Goal: Task Accomplishment & Management: Manage account settings

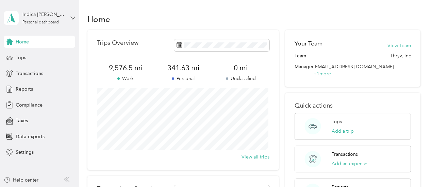
click at [179, 12] on div "Home" at bounding box center [253, 19] width 333 height 14
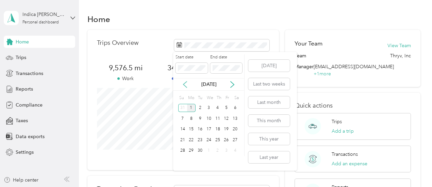
click at [185, 84] on icon at bounding box center [185, 84] width 7 height 7
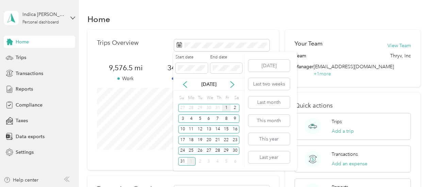
click at [226, 109] on div "1" at bounding box center [226, 108] width 9 height 9
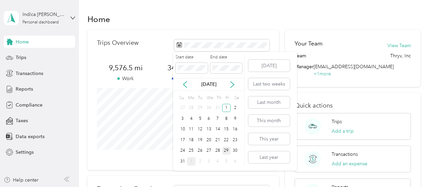
click at [226, 152] on div "29" at bounding box center [226, 151] width 9 height 9
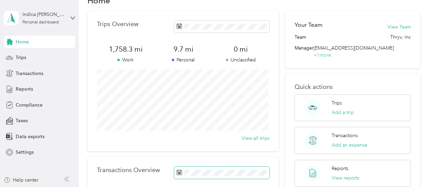
scroll to position [18, 0]
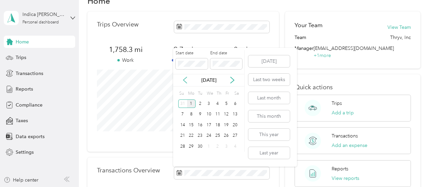
click at [186, 81] on icon at bounding box center [185, 80] width 7 height 7
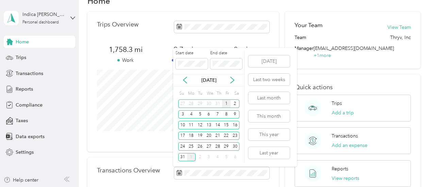
click at [227, 104] on div "1" at bounding box center [226, 104] width 9 height 9
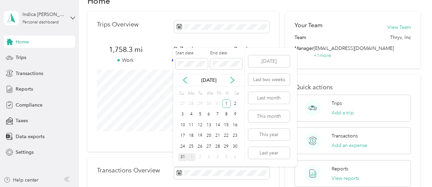
click at [184, 159] on div "31" at bounding box center [182, 157] width 9 height 9
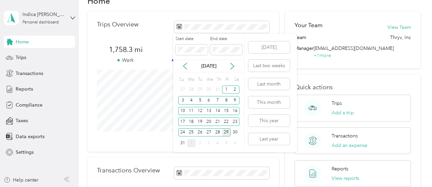
click at [226, 133] on div "29" at bounding box center [226, 133] width 9 height 9
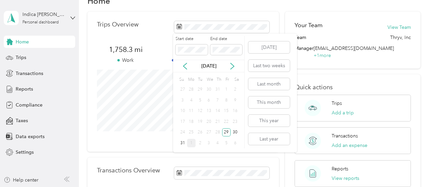
click at [226, 90] on div "1" at bounding box center [226, 90] width 9 height 9
click at [186, 69] on icon at bounding box center [185, 66] width 7 height 7
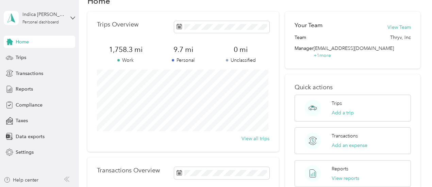
click at [146, 60] on p "Work" at bounding box center [125, 60] width 57 height 7
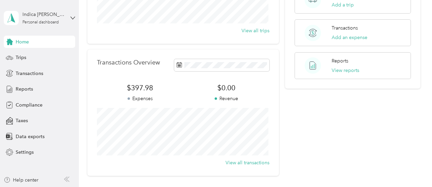
scroll to position [186, 0]
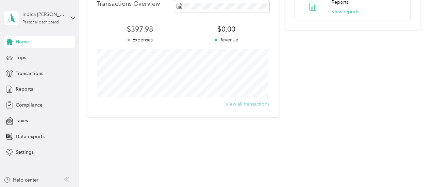
click at [237, 102] on button "View all transactions" at bounding box center [248, 104] width 44 height 7
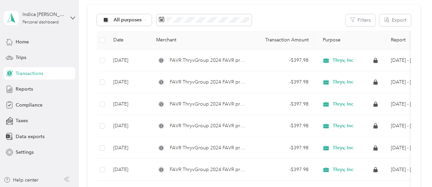
scroll to position [70, 0]
click at [193, 44] on th "Merchant" at bounding box center [202, 40] width 102 height 19
click at [15, 54] on div "Trips" at bounding box center [39, 58] width 71 height 12
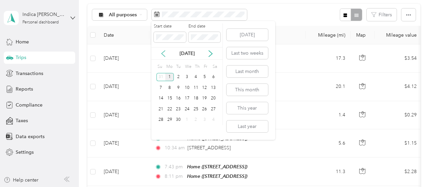
click at [166, 51] on icon at bounding box center [163, 53] width 7 height 7
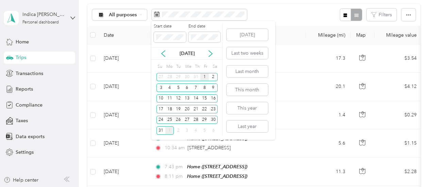
click at [203, 77] on div "1" at bounding box center [204, 77] width 9 height 9
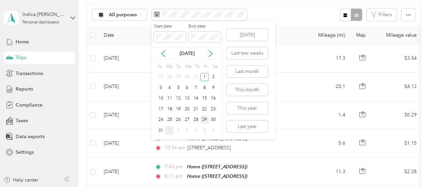
click at [206, 121] on div "29" at bounding box center [204, 120] width 9 height 9
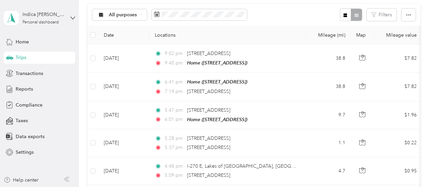
click at [198, 36] on th "Locations" at bounding box center [227, 35] width 157 height 19
click at [198, 35] on th "Locations" at bounding box center [227, 35] width 157 height 19
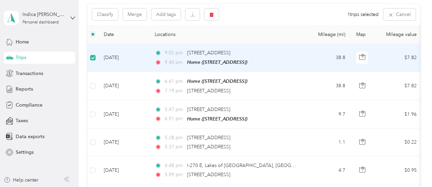
scroll to position [69, 0]
click at [113, 14] on button "Classify" at bounding box center [105, 15] width 26 height 12
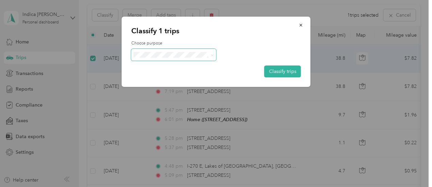
click at [145, 51] on span at bounding box center [173, 55] width 85 height 12
click at [157, 79] on span "Personal" at bounding box center [179, 78] width 63 height 7
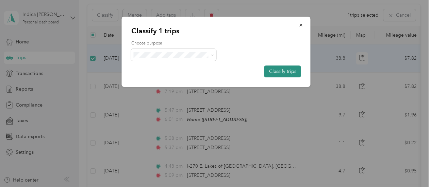
click at [273, 71] on button "Classify trips" at bounding box center [282, 72] width 37 height 12
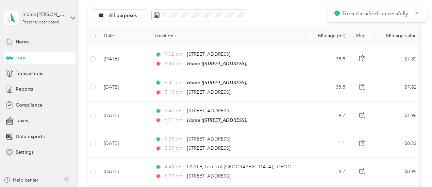
scroll to position [70, 0]
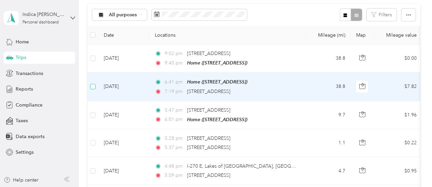
click at [93, 89] on label at bounding box center [92, 86] width 5 height 7
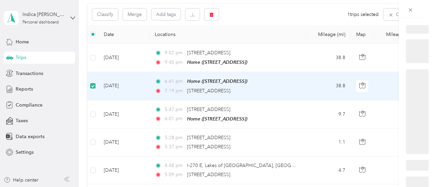
scroll to position [69, 0]
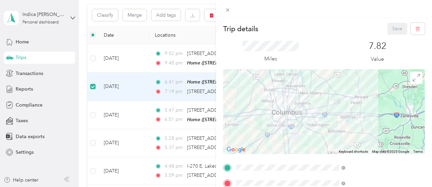
click at [112, 16] on div "Trip details Save This trip cannot be edited because it is either under review,…" at bounding box center [216, 93] width 432 height 187
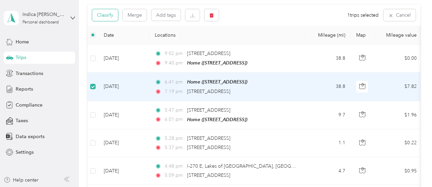
click at [111, 16] on button "Classify" at bounding box center [105, 15] width 26 height 12
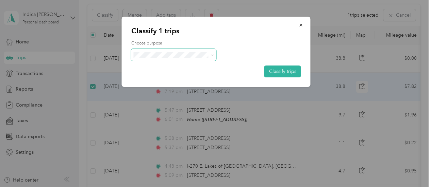
click at [149, 59] on span at bounding box center [173, 55] width 85 height 12
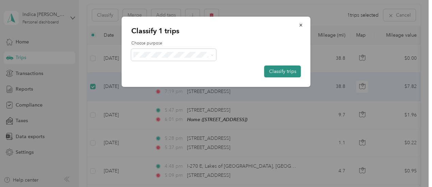
click at [276, 68] on button "Classify trips" at bounding box center [282, 72] width 37 height 12
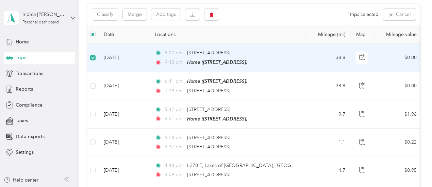
scroll to position [69, 0]
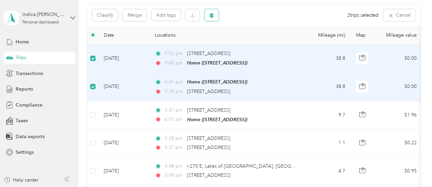
click at [213, 14] on icon "button" at bounding box center [212, 15] width 4 height 4
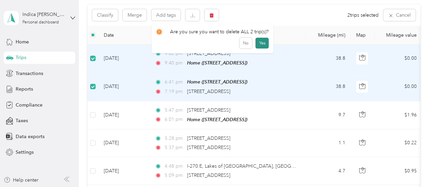
click at [261, 44] on button "Yes" at bounding box center [262, 43] width 13 height 11
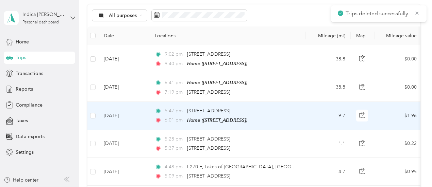
scroll to position [70, 0]
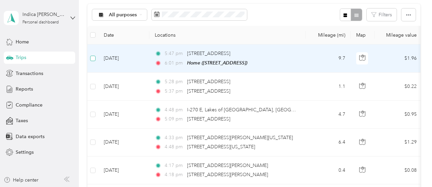
click at [92, 62] on label at bounding box center [92, 58] width 5 height 7
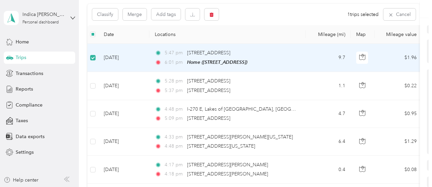
scroll to position [69, 0]
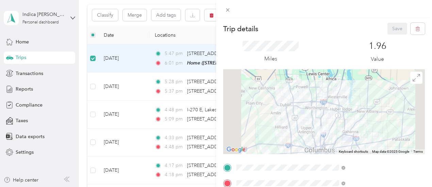
click at [214, 16] on div "Trip details Save This trip cannot be edited because it is either under review,…" at bounding box center [216, 93] width 432 height 187
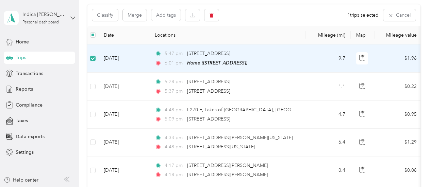
click at [235, 25] on div "Classify Merge Add tags 1 trips selected Cancel" at bounding box center [253, 14] width 333 height 21
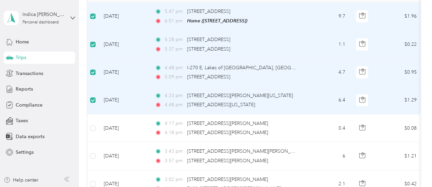
scroll to position [143, 0]
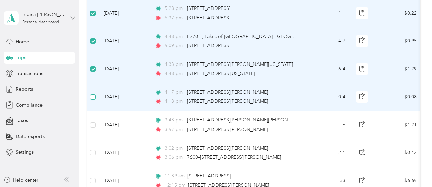
click at [91, 99] on label at bounding box center [92, 97] width 5 height 7
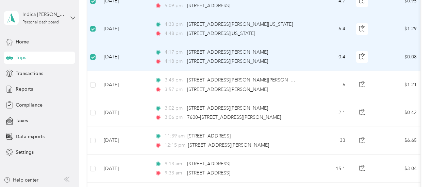
scroll to position [184, 0]
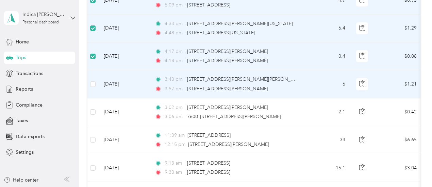
click at [92, 87] on td at bounding box center [92, 84] width 11 height 28
click at [90, 81] on label at bounding box center [92, 84] width 5 height 7
click at [93, 86] on label at bounding box center [92, 84] width 5 height 7
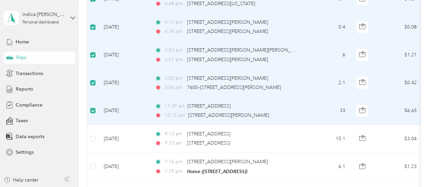
scroll to position [231, 0]
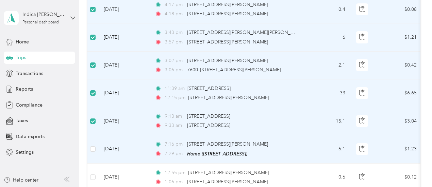
click at [95, 152] on td at bounding box center [92, 149] width 11 height 28
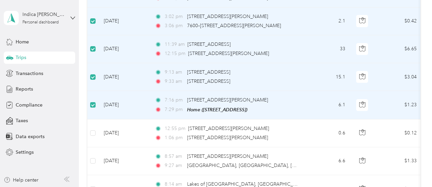
scroll to position [276, 0]
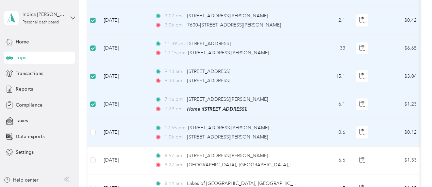
click at [92, 126] on td at bounding box center [92, 133] width 11 height 28
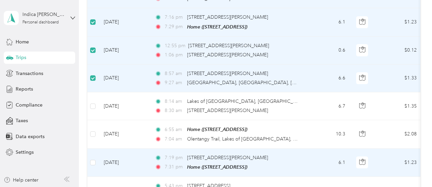
scroll to position [359, 0]
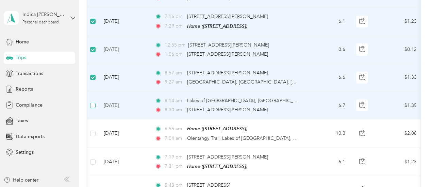
click at [94, 107] on label at bounding box center [92, 105] width 5 height 7
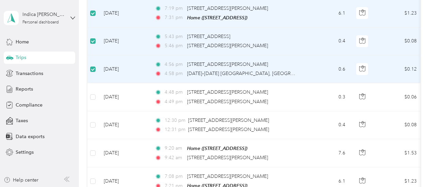
scroll to position [509, 0]
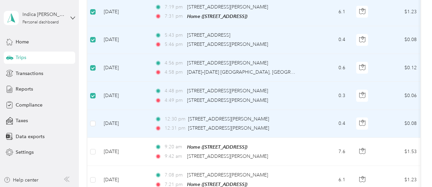
click at [97, 124] on td at bounding box center [92, 124] width 11 height 28
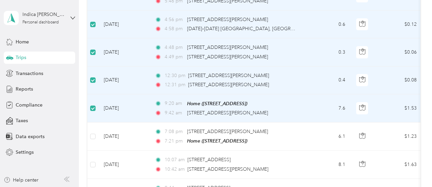
scroll to position [552, 0]
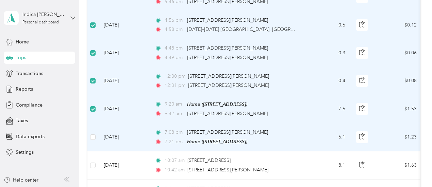
click at [96, 134] on td at bounding box center [92, 138] width 11 height 28
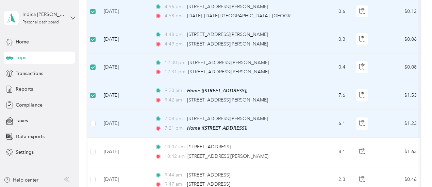
scroll to position [567, 0]
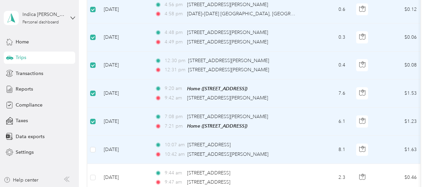
click at [95, 141] on td at bounding box center [92, 150] width 11 height 28
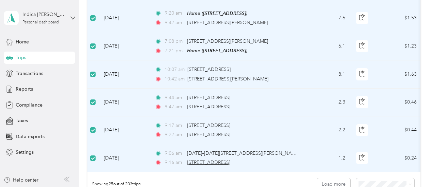
scroll to position [685, 0]
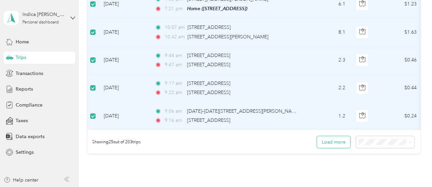
click at [331, 144] on button "Load more" at bounding box center [333, 142] width 33 height 12
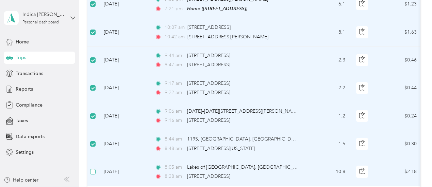
click at [95, 170] on label at bounding box center [92, 171] width 5 height 7
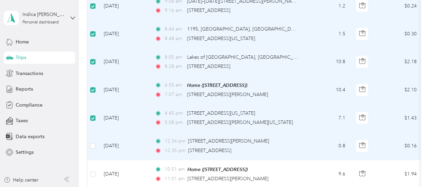
scroll to position [795, 0]
click at [93, 143] on label at bounding box center [92, 146] width 5 height 7
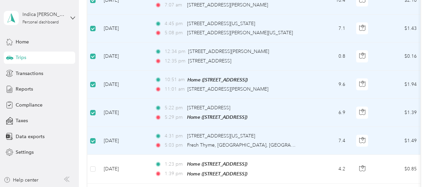
scroll to position [925, 0]
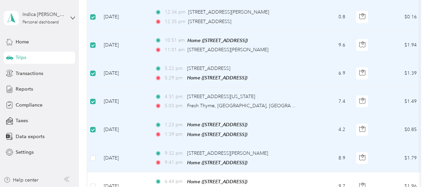
click at [95, 154] on td at bounding box center [92, 159] width 11 height 28
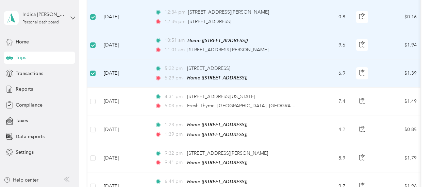
click at [93, 70] on label at bounding box center [92, 73] width 5 height 7
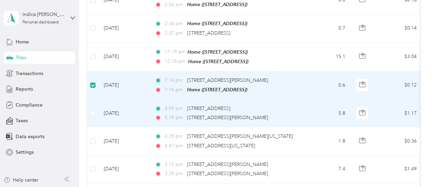
scroll to position [1140, 0]
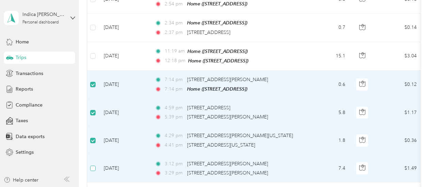
click at [95, 165] on label at bounding box center [92, 168] width 5 height 7
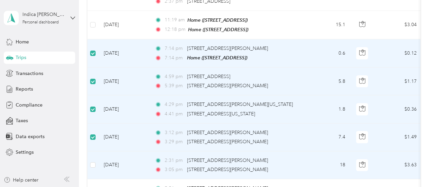
click at [95, 158] on td at bounding box center [92, 166] width 11 height 28
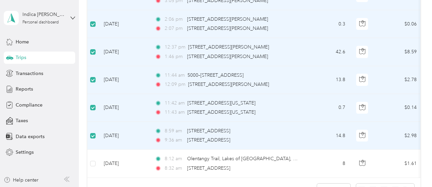
scroll to position [1359, 0]
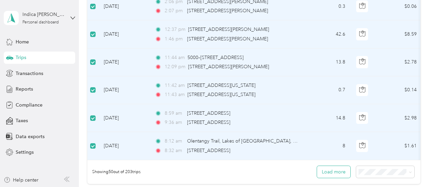
click at [331, 168] on button "Load more" at bounding box center [333, 172] width 33 height 12
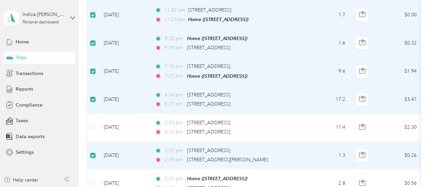
scroll to position [1563, 0]
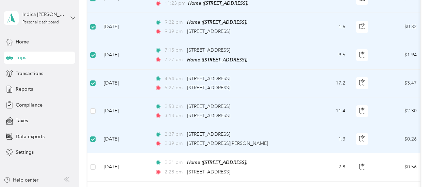
click at [94, 101] on td at bounding box center [92, 112] width 11 height 28
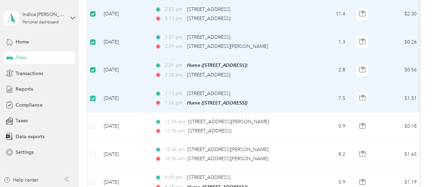
scroll to position [1688, 0]
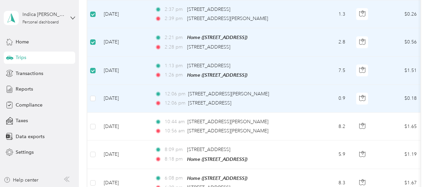
drag, startPoint x: 93, startPoint y: 86, endPoint x: 88, endPoint y: 83, distance: 5.6
click at [88, 85] on td at bounding box center [92, 99] width 11 height 28
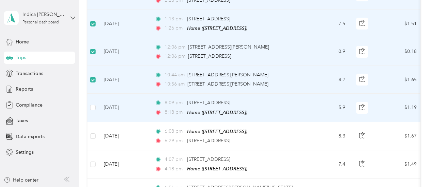
scroll to position [1736, 0]
click at [95, 93] on td at bounding box center [92, 107] width 11 height 28
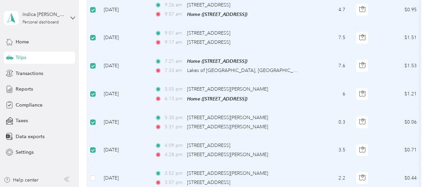
scroll to position [2014, 0]
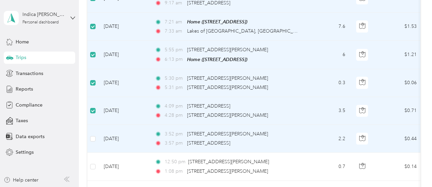
click at [93, 125] on td at bounding box center [92, 139] width 11 height 28
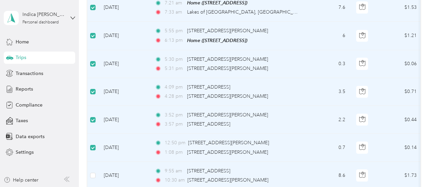
scroll to position [2049, 0]
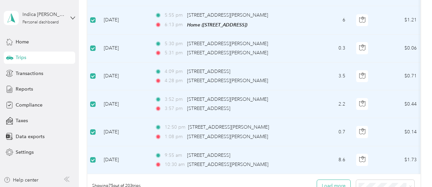
click at [337, 180] on button "Load more" at bounding box center [333, 186] width 33 height 12
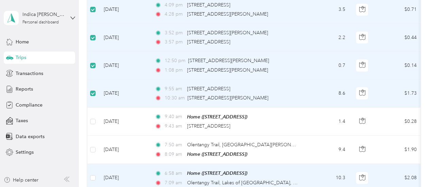
scroll to position [2132, 0]
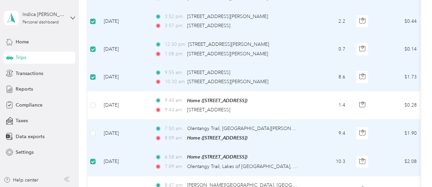
click at [96, 120] on td at bounding box center [92, 134] width 11 height 28
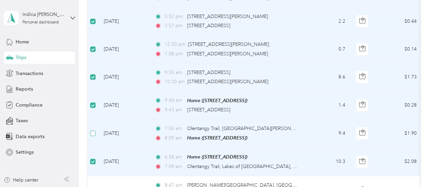
click at [93, 130] on label at bounding box center [92, 133] width 5 height 7
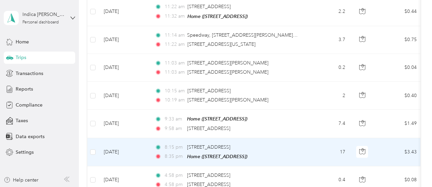
scroll to position [2738, 0]
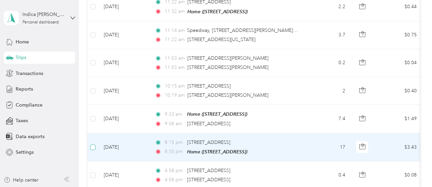
click at [91, 144] on label at bounding box center [92, 147] width 5 height 7
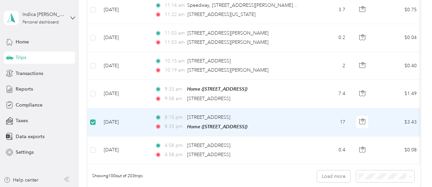
scroll to position [2764, 0]
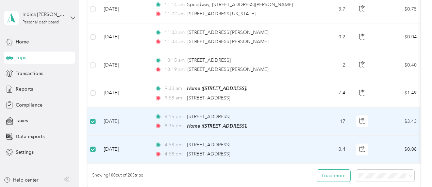
click at [330, 170] on button "Load more" at bounding box center [333, 176] width 33 height 12
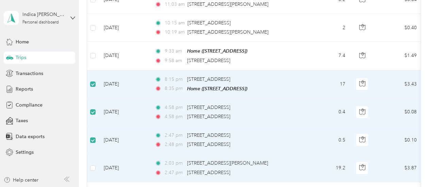
scroll to position [2801, 0]
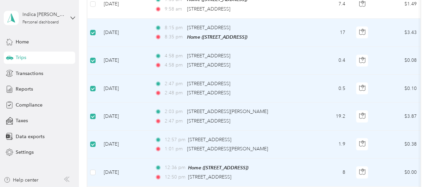
click at [92, 169] on label at bounding box center [92, 172] width 5 height 7
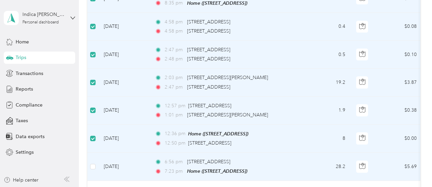
click at [92, 163] on label at bounding box center [92, 166] width 5 height 7
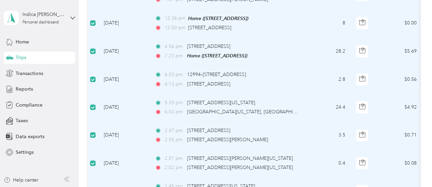
scroll to position [3106, 0]
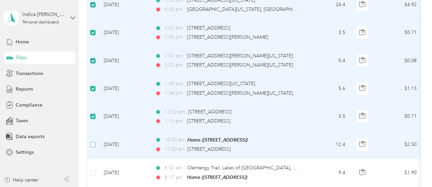
click at [94, 141] on label at bounding box center [92, 144] width 5 height 7
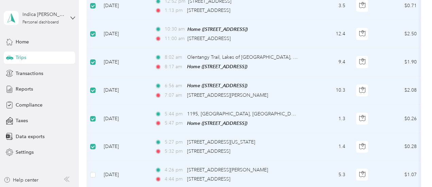
scroll to position [3217, 0]
click at [95, 171] on label at bounding box center [92, 174] width 5 height 7
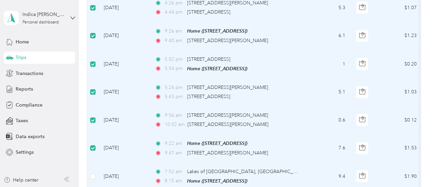
scroll to position [3385, 0]
click at [94, 172] on label at bounding box center [92, 175] width 5 height 7
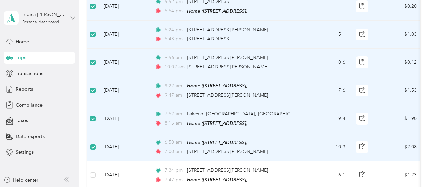
scroll to position [3444, 0]
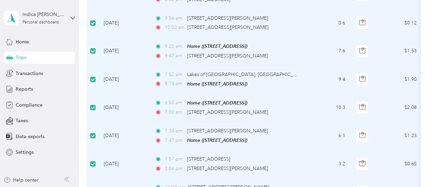
scroll to position [3531, 0]
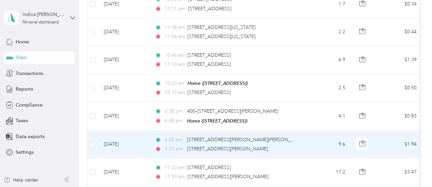
scroll to position [4091, 0]
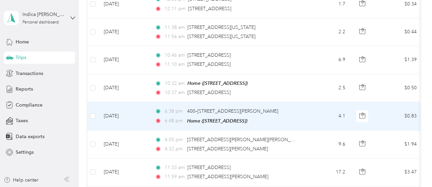
click at [97, 102] on td at bounding box center [92, 116] width 11 height 28
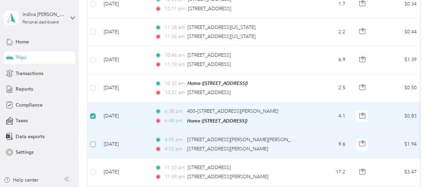
click at [95, 141] on label at bounding box center [92, 144] width 5 height 7
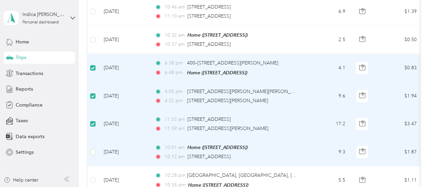
scroll to position [4140, 0]
click at [94, 149] on label at bounding box center [92, 152] width 5 height 7
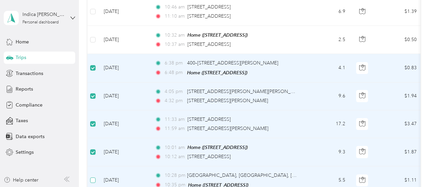
click at [93, 177] on label at bounding box center [92, 180] width 5 height 7
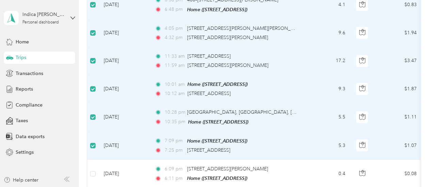
scroll to position [4206, 0]
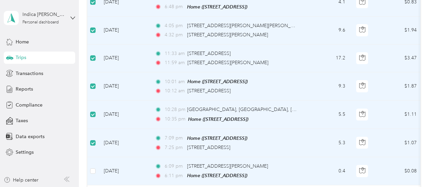
click at [88, 158] on td at bounding box center [92, 172] width 11 height 28
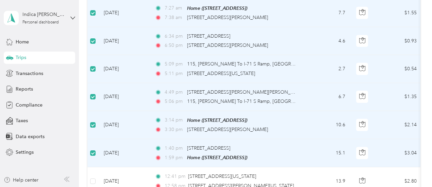
scroll to position [4703, 0]
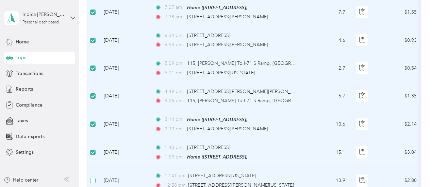
click at [94, 177] on label at bounding box center [92, 180] width 5 height 7
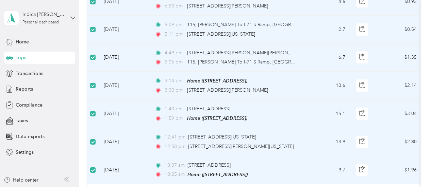
scroll to position [4756, 0]
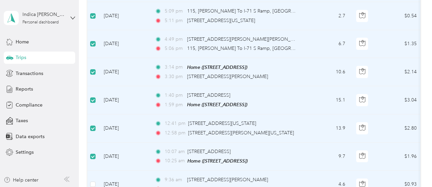
click at [94, 171] on td at bounding box center [92, 185] width 11 height 28
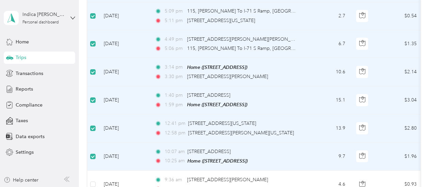
click at [92, 143] on td at bounding box center [92, 157] width 11 height 28
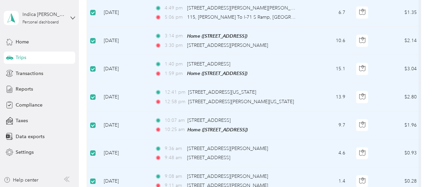
scroll to position [4810, 0]
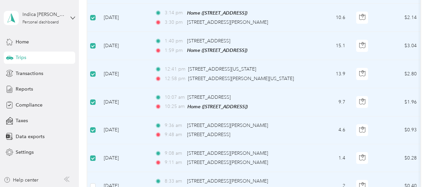
click at [93, 183] on label at bounding box center [92, 186] width 5 height 7
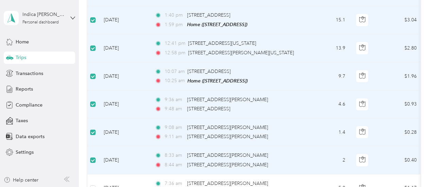
scroll to position [4837, 0]
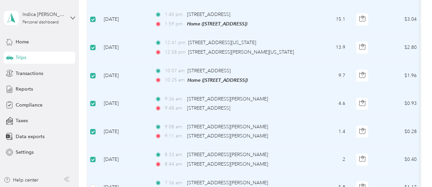
click at [93, 174] on td at bounding box center [92, 188] width 11 height 28
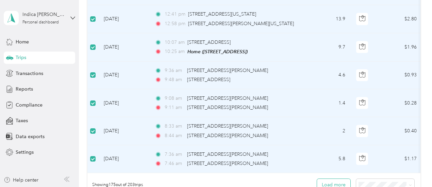
click at [327, 179] on button "Load more" at bounding box center [333, 185] width 33 height 12
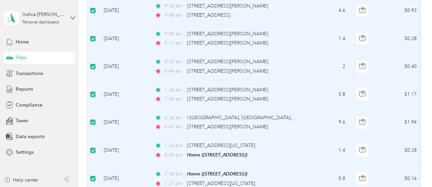
scroll to position [4980, 0]
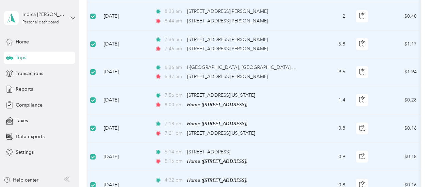
drag, startPoint x: 93, startPoint y: 139, endPoint x: 90, endPoint y: 168, distance: 28.8
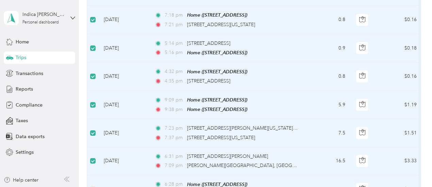
scroll to position [5090, 0]
click at [93, 175] on td at bounding box center [92, 189] width 11 height 28
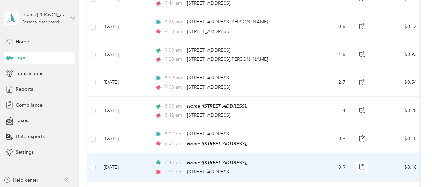
scroll to position [5533, 0]
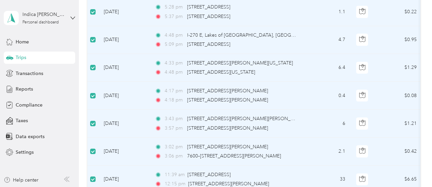
scroll to position [0, 0]
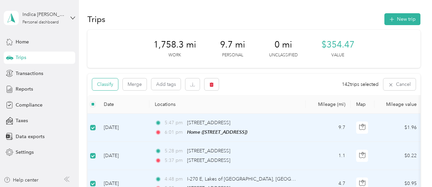
click at [108, 85] on button "Classify" at bounding box center [105, 85] width 26 height 12
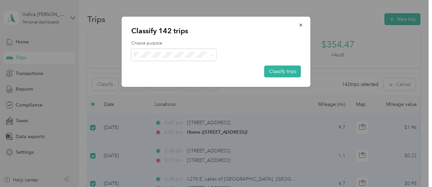
click at [156, 65] on span "Thryv, Inc" at bounding box center [179, 67] width 63 height 7
click at [282, 73] on button "Classify trips" at bounding box center [282, 72] width 37 height 12
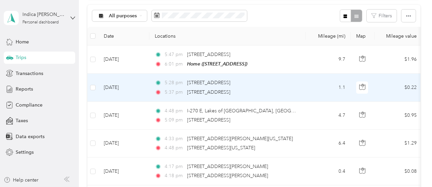
scroll to position [69, 0]
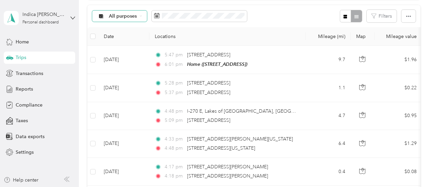
click at [124, 17] on span "All purposes" at bounding box center [123, 16] width 28 height 5
click at [126, 53] on li "Thryv, Inc" at bounding box center [119, 52] width 54 height 12
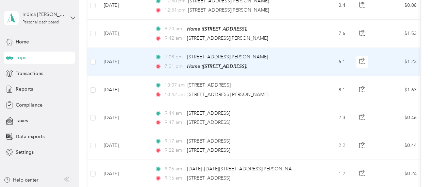
scroll to position [746, 0]
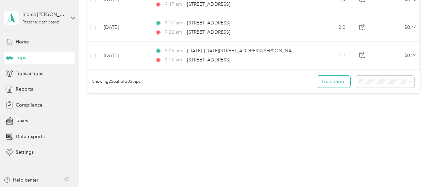
click at [341, 81] on button "Load more" at bounding box center [333, 82] width 33 height 12
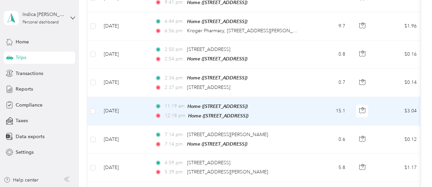
scroll to position [1443, 0]
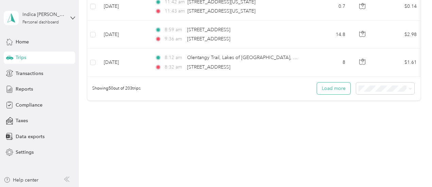
click at [332, 83] on button "Load more" at bounding box center [333, 89] width 33 height 12
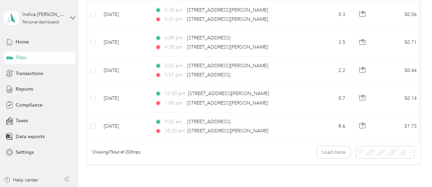
scroll to position [2083, 0]
click at [329, 147] on button "Load more" at bounding box center [333, 153] width 33 height 12
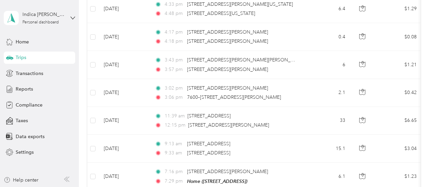
scroll to position [0, 0]
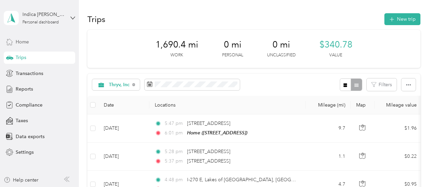
click at [28, 43] on span "Home" at bounding box center [22, 41] width 13 height 7
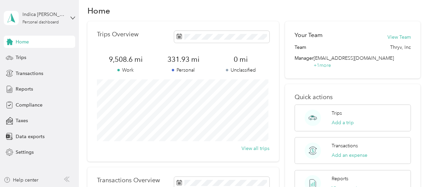
scroll to position [8, 0]
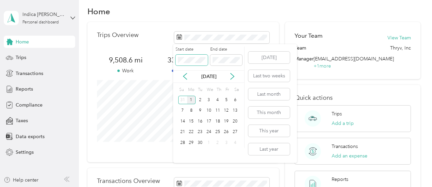
click at [197, 57] on span at bounding box center [192, 60] width 32 height 11
click at [229, 79] on icon at bounding box center [232, 76] width 7 height 7
click at [186, 81] on div "[DATE]" at bounding box center [208, 76] width 71 height 13
click at [187, 78] on icon at bounding box center [185, 76] width 7 height 7
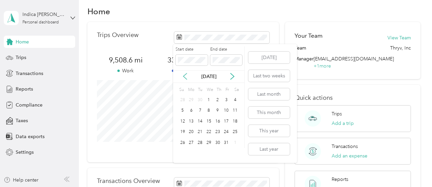
click at [185, 77] on icon at bounding box center [185, 76] width 7 height 7
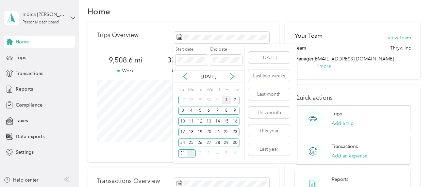
click at [226, 101] on div "1" at bounding box center [226, 100] width 9 height 9
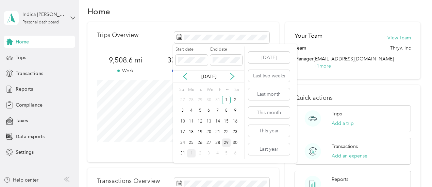
click at [226, 141] on div "29" at bounding box center [226, 143] width 9 height 9
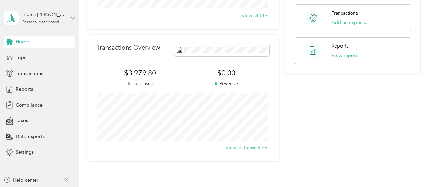
scroll to position [145, 0]
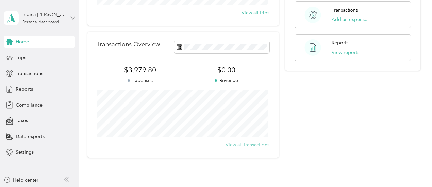
click at [259, 144] on button "View all transactions" at bounding box center [248, 145] width 44 height 7
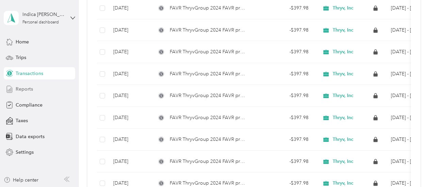
click at [26, 92] on span "Reports" at bounding box center [24, 89] width 17 height 7
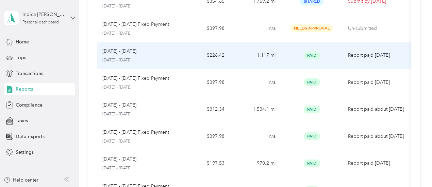
scroll to position [123, 0]
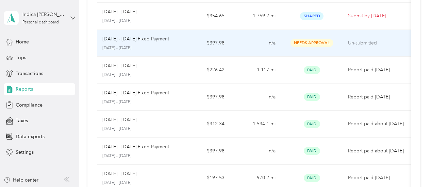
click at [145, 39] on p "[DATE] - [DATE] Fixed Payment" at bounding box center [135, 38] width 67 height 7
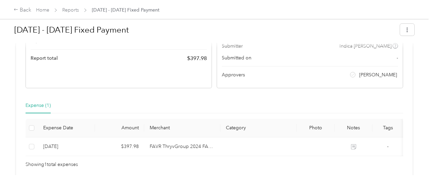
scroll to position [136, 0]
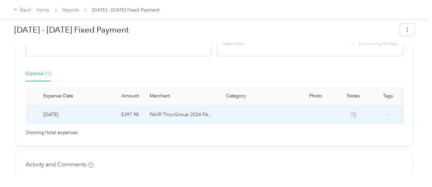
click at [49, 115] on td "[DATE]" at bounding box center [66, 115] width 57 height 19
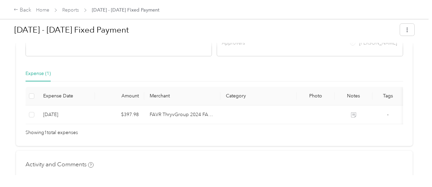
click at [37, 74] on div "Expense (1)" at bounding box center [38, 73] width 25 height 7
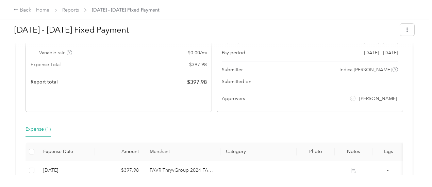
scroll to position [0, 0]
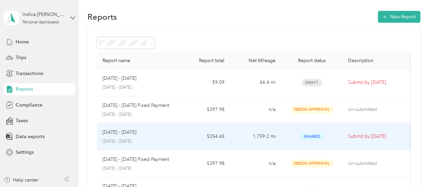
scroll to position [22, 0]
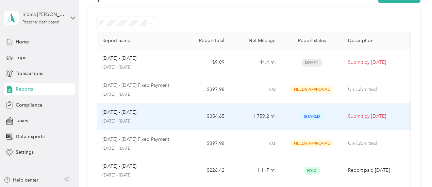
click at [316, 114] on span "Shared" at bounding box center [311, 117] width 23 height 8
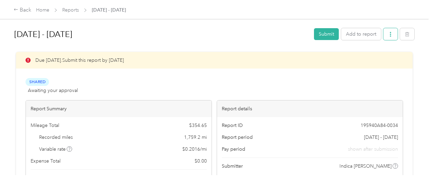
click at [391, 35] on icon "button" at bounding box center [390, 34] width 5 height 5
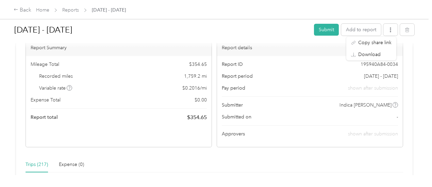
scroll to position [62, 0]
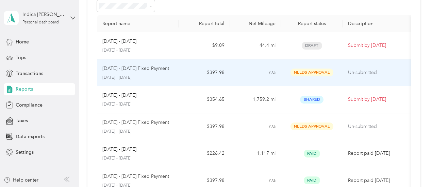
scroll to position [42, 0]
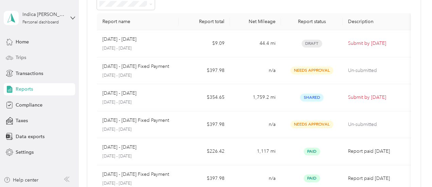
click at [21, 56] on span "Trips" at bounding box center [21, 57] width 11 height 7
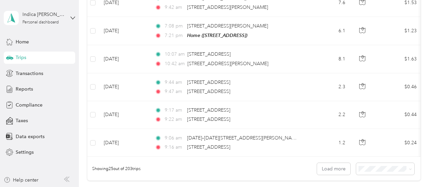
scroll to position [746, 0]
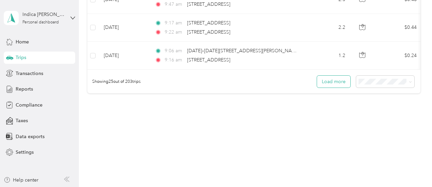
click at [331, 76] on button "Load more" at bounding box center [333, 82] width 33 height 12
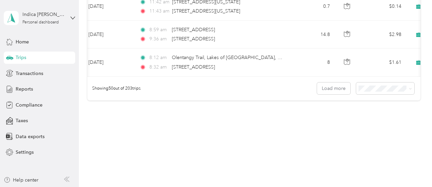
scroll to position [0, 0]
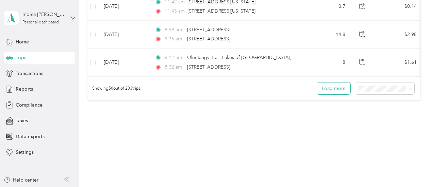
click at [335, 83] on button "Load more" at bounding box center [333, 89] width 33 height 12
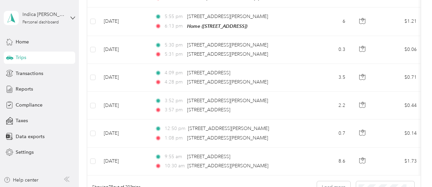
scroll to position [2140, 0]
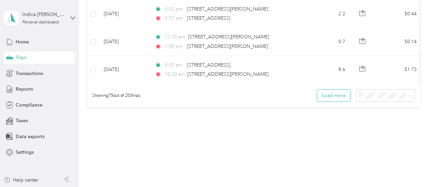
click at [332, 90] on button "Load more" at bounding box center [333, 96] width 33 height 12
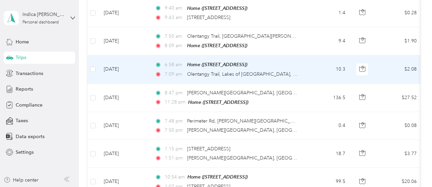
scroll to position [2276, 0]
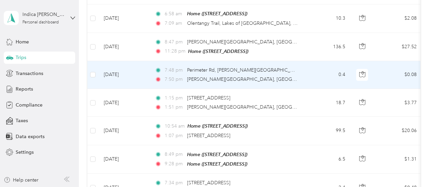
click at [96, 61] on td at bounding box center [92, 75] width 11 height 28
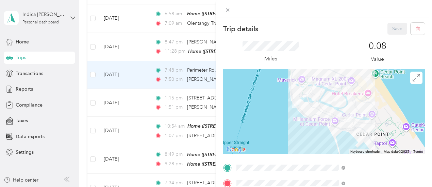
click at [91, 54] on div "Trip details Save This trip cannot be edited because it is either under review,…" at bounding box center [216, 93] width 432 height 187
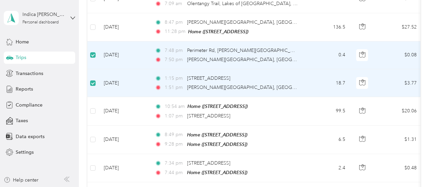
scroll to position [2296, 0]
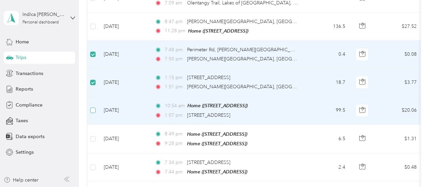
click at [93, 107] on label at bounding box center [92, 110] width 5 height 7
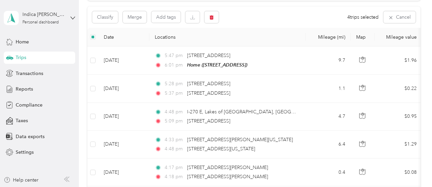
scroll to position [0, 0]
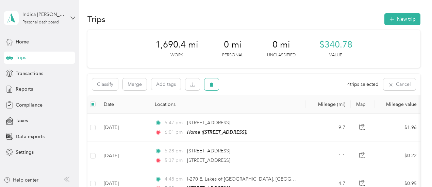
click at [208, 82] on button "button" at bounding box center [211, 85] width 14 height 12
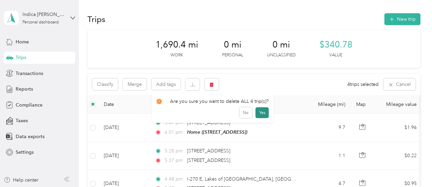
click at [260, 113] on button "Yes" at bounding box center [262, 113] width 13 height 11
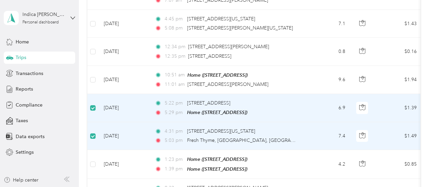
scroll to position [946, 0]
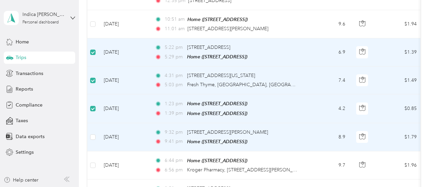
click at [93, 125] on td at bounding box center [92, 138] width 11 height 28
click at [93, 134] on label at bounding box center [92, 137] width 5 height 7
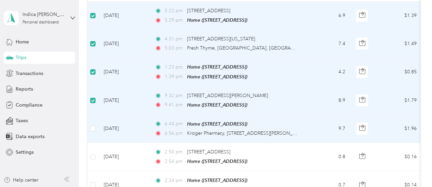
scroll to position [983, 0]
click at [93, 126] on td at bounding box center [92, 129] width 11 height 28
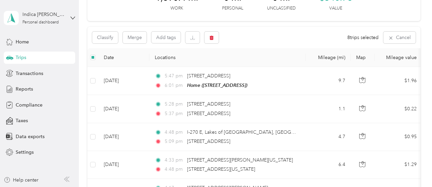
scroll to position [0, 0]
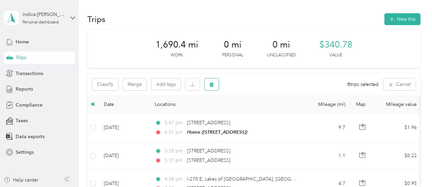
click at [210, 90] on button "button" at bounding box center [211, 85] width 14 height 12
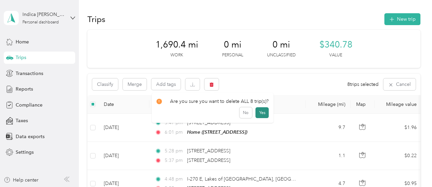
click at [260, 112] on button "Yes" at bounding box center [262, 113] width 13 height 11
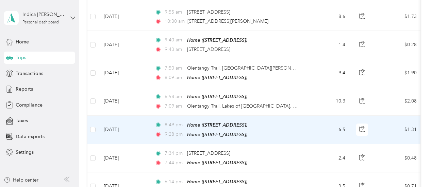
scroll to position [1965, 0]
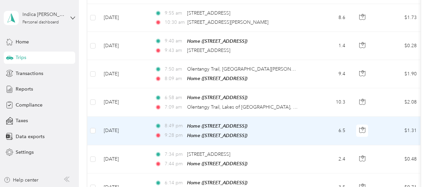
click at [98, 118] on td at bounding box center [92, 131] width 11 height 29
click at [89, 114] on div at bounding box center [216, 93] width 432 height 187
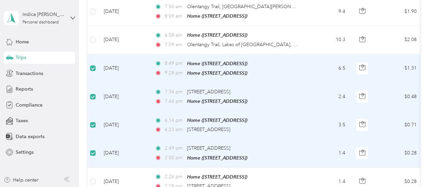
scroll to position [2080, 0]
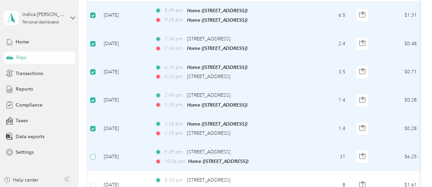
click at [93, 153] on label at bounding box center [92, 156] width 5 height 7
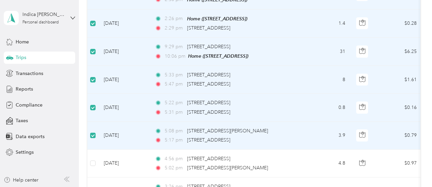
scroll to position [2187, 0]
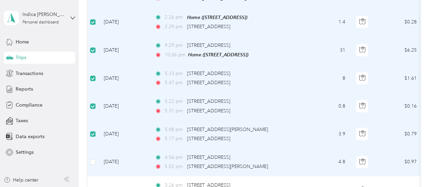
click at [89, 149] on td at bounding box center [92, 163] width 11 height 28
click at [96, 149] on td at bounding box center [92, 163] width 11 height 28
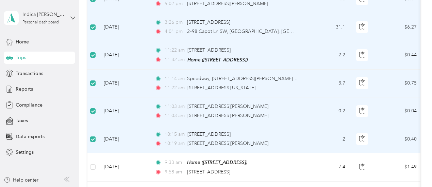
scroll to position [2371, 0]
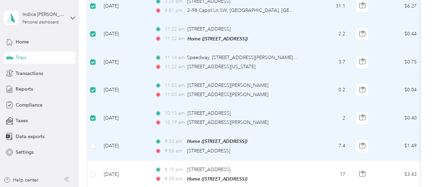
click at [94, 132] on td at bounding box center [92, 146] width 11 height 28
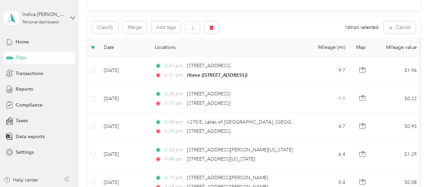
scroll to position [0, 0]
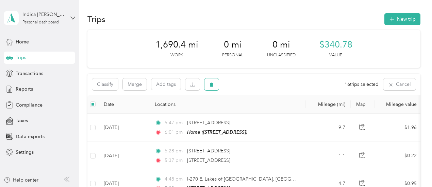
click at [212, 84] on icon "button" at bounding box center [212, 85] width 4 height 4
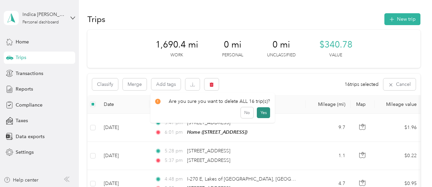
click at [262, 116] on button "Yes" at bounding box center [263, 113] width 13 height 11
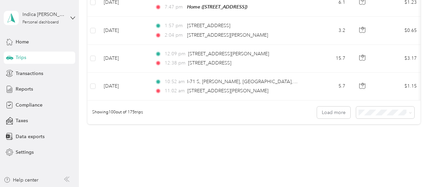
scroll to position [2837, 0]
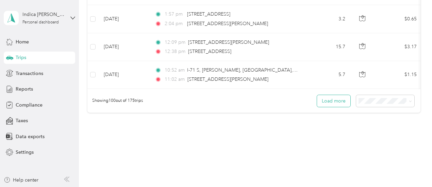
click at [330, 95] on button "Load more" at bounding box center [333, 101] width 33 height 12
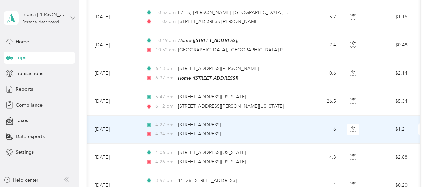
scroll to position [2894, 0]
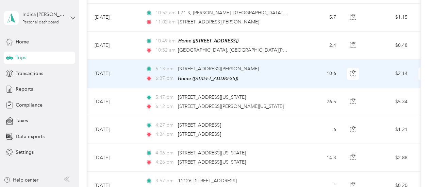
click at [93, 60] on td "[DATE]" at bounding box center [114, 74] width 51 height 28
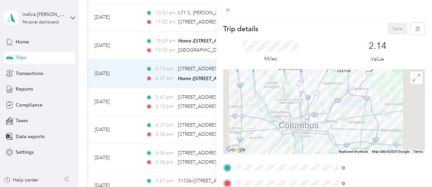
click at [167, 51] on div "Trip details Save This trip cannot be edited because it is either under review,…" at bounding box center [216, 93] width 432 height 187
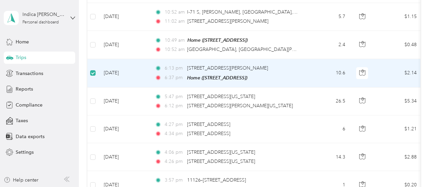
scroll to position [2894, 0]
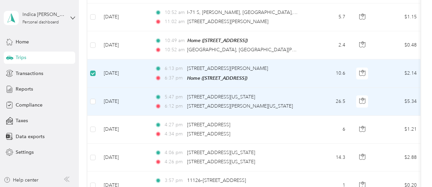
click at [92, 98] on label at bounding box center [92, 101] width 5 height 7
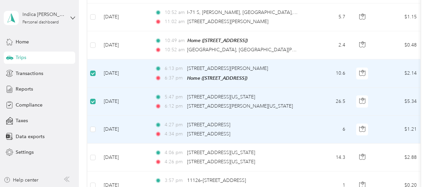
click at [96, 116] on td at bounding box center [92, 130] width 11 height 28
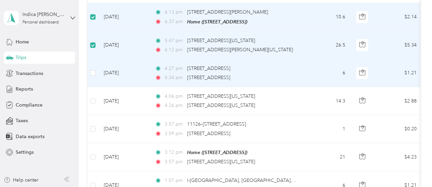
scroll to position [2950, 0]
click at [95, 69] on label at bounding box center [92, 72] width 5 height 7
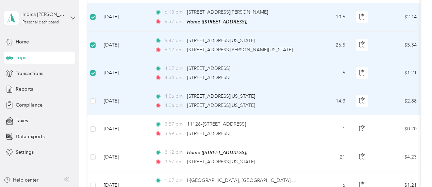
click at [93, 87] on td at bounding box center [92, 101] width 11 height 28
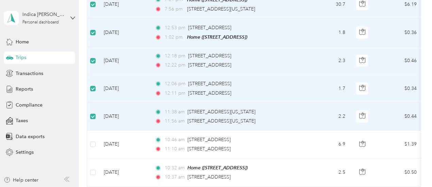
scroll to position [3239, 0]
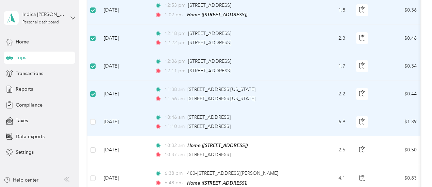
click at [94, 118] on label at bounding box center [92, 121] width 5 height 7
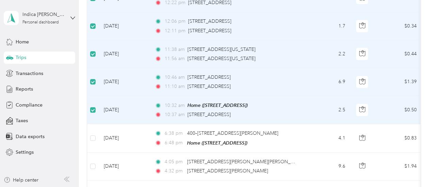
scroll to position [3310, 0]
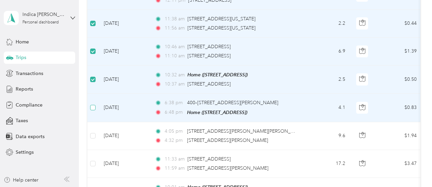
click at [95, 104] on label at bounding box center [92, 107] width 5 height 7
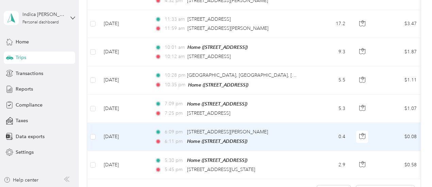
scroll to position [3450, 0]
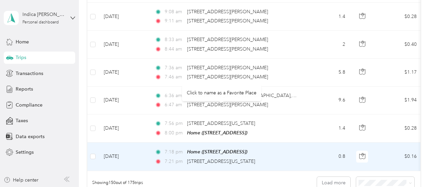
scroll to position [4219, 0]
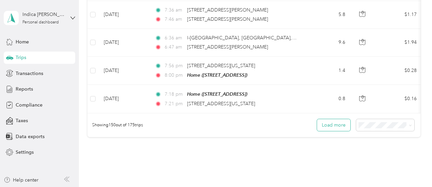
click at [331, 119] on button "Load more" at bounding box center [333, 125] width 33 height 12
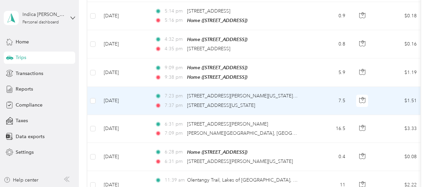
scroll to position [4292, 0]
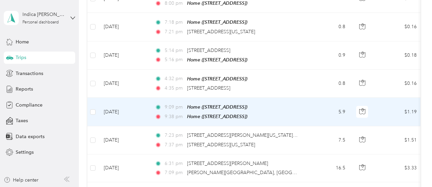
click at [97, 98] on td at bounding box center [92, 112] width 11 height 29
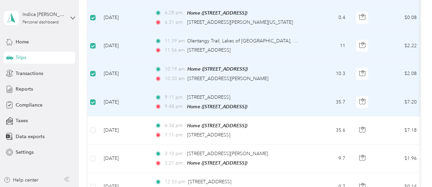
scroll to position [4470, 0]
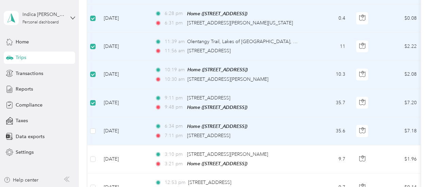
click at [93, 128] on label at bounding box center [92, 131] width 5 height 7
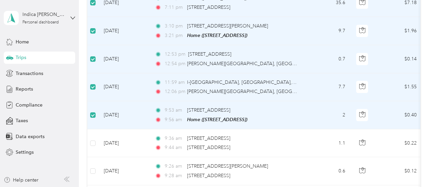
scroll to position [4599, 0]
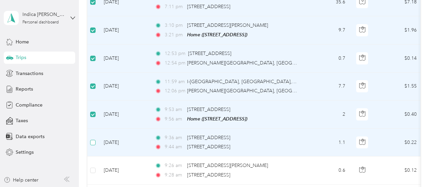
click at [93, 139] on label at bounding box center [92, 142] width 5 height 7
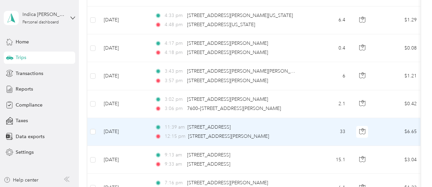
scroll to position [0, 0]
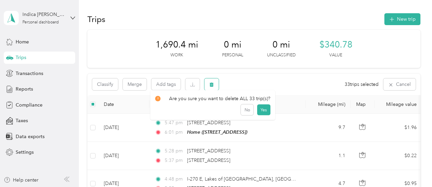
click at [211, 82] on span "button" at bounding box center [211, 85] width 5 height 6
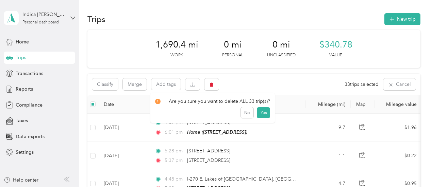
click at [273, 114] on div "Are you sure you want to delete ALL 33 trip(s)? No Yes" at bounding box center [212, 108] width 125 height 30
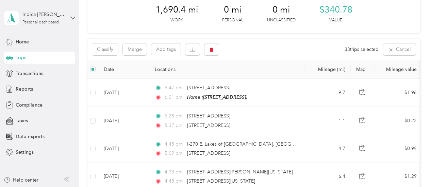
scroll to position [36, 0]
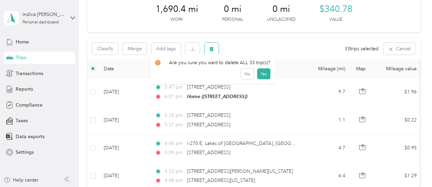
click at [212, 50] on icon "button" at bounding box center [212, 49] width 4 height 4
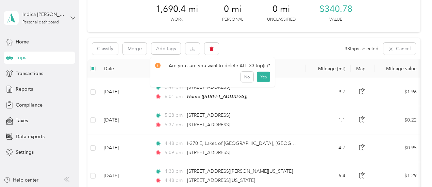
click at [245, 57] on div "Classify Merge Add tags 33 trips selected Cancel" at bounding box center [253, 48] width 333 height 21
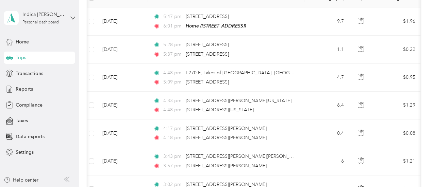
scroll to position [0, 0]
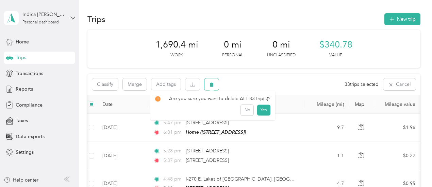
click at [212, 85] on icon "button" at bounding box center [212, 85] width 4 height 4
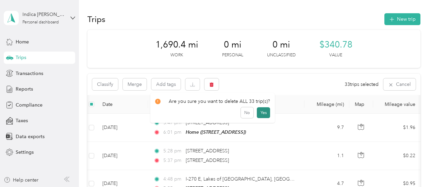
click at [260, 113] on button "Yes" at bounding box center [263, 113] width 13 height 11
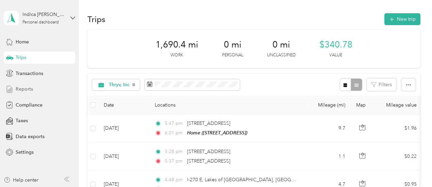
click at [32, 88] on span "Reports" at bounding box center [24, 89] width 17 height 7
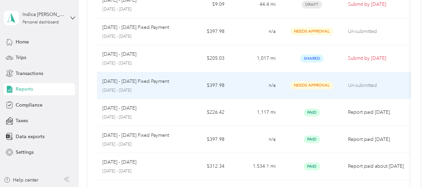
scroll to position [96, 0]
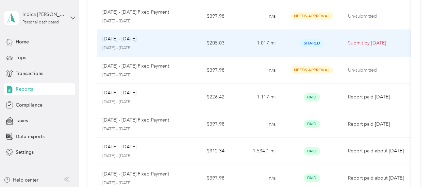
click at [131, 40] on p "[DATE] - [DATE]" at bounding box center [119, 38] width 34 height 7
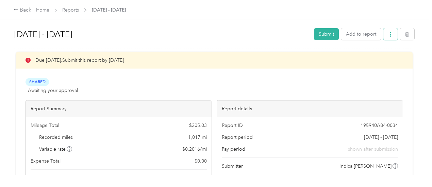
click at [390, 36] on icon "button" at bounding box center [390, 34] width 5 height 5
click at [409, 34] on button "button" at bounding box center [407, 34] width 14 height 12
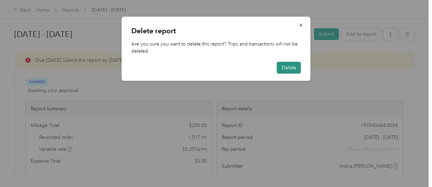
click at [295, 71] on button "Delete" at bounding box center [289, 68] width 24 height 12
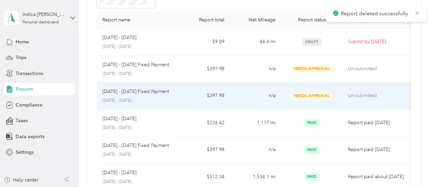
scroll to position [44, 0]
click at [153, 91] on p "[DATE] - [DATE] Fixed Payment" at bounding box center [135, 91] width 67 height 7
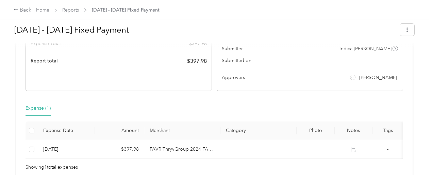
scroll to position [139, 0]
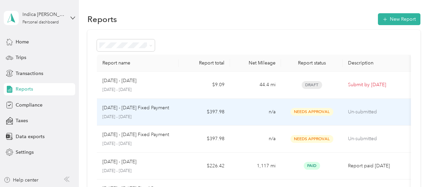
scroll to position [78, 0]
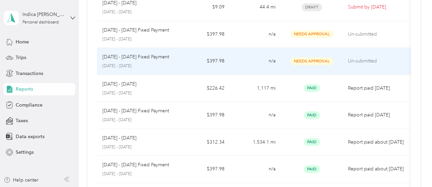
click at [136, 58] on p "[DATE] - [DATE] Fixed Payment" at bounding box center [135, 56] width 67 height 7
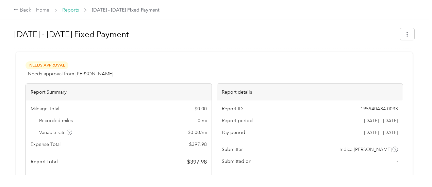
click at [68, 10] on link "Reports" at bounding box center [70, 10] width 17 height 6
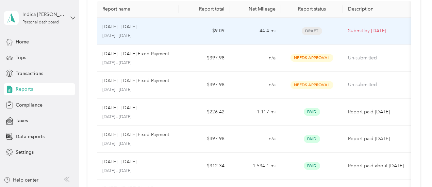
scroll to position [55, 0]
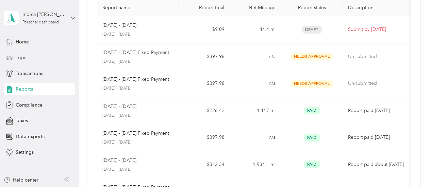
click at [27, 61] on div "Trips" at bounding box center [39, 58] width 71 height 12
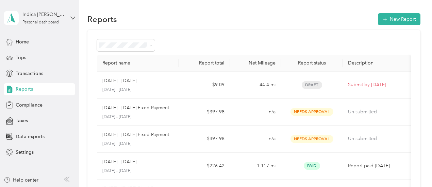
click at [28, 85] on div "Reports" at bounding box center [39, 89] width 71 height 12
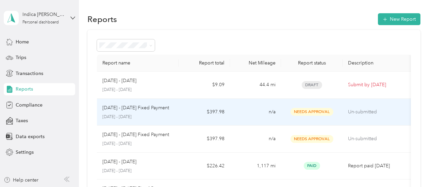
scroll to position [44, 0]
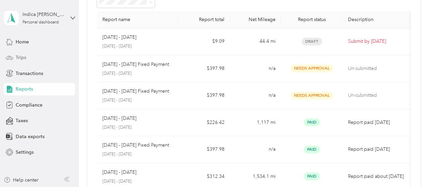
click at [20, 55] on span "Trips" at bounding box center [21, 57] width 11 height 7
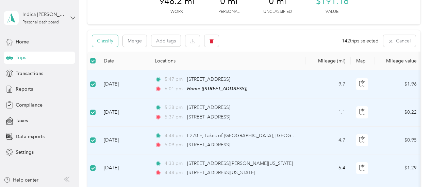
click at [103, 39] on button "Classify" at bounding box center [105, 41] width 26 height 12
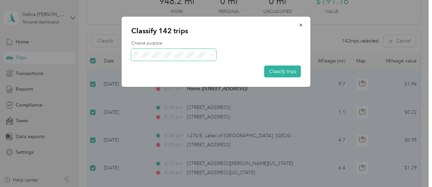
click at [169, 51] on span at bounding box center [173, 55] width 85 height 12
click at [160, 67] on span "Thryv, Inc" at bounding box center [179, 66] width 63 height 7
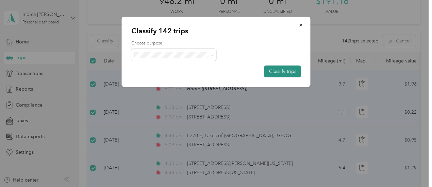
click at [282, 70] on button "Classify trips" at bounding box center [282, 72] width 37 height 12
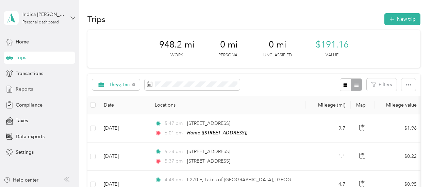
click at [31, 88] on span "Reports" at bounding box center [24, 89] width 17 height 7
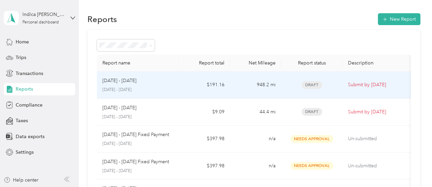
click at [120, 85] on div "[DATE] - [DATE] [DATE] - [DATE]" at bounding box center [137, 85] width 71 height 16
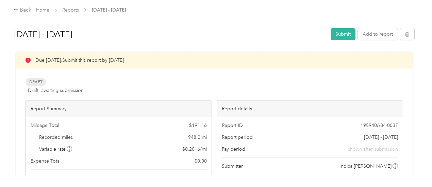
scroll to position [35, 0]
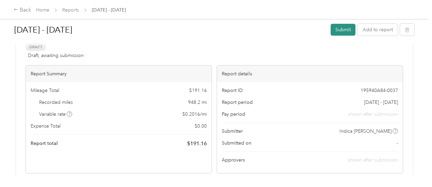
click at [335, 31] on button "Submit" at bounding box center [343, 30] width 25 height 12
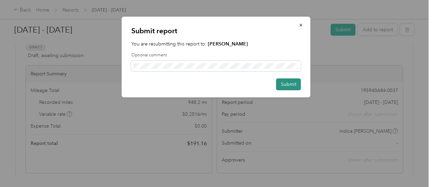
click at [286, 85] on button "Submit" at bounding box center [288, 85] width 25 height 12
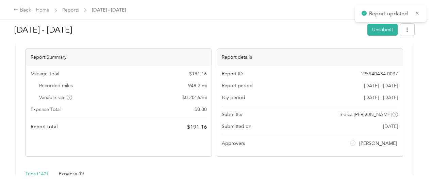
scroll to position [18, 0]
